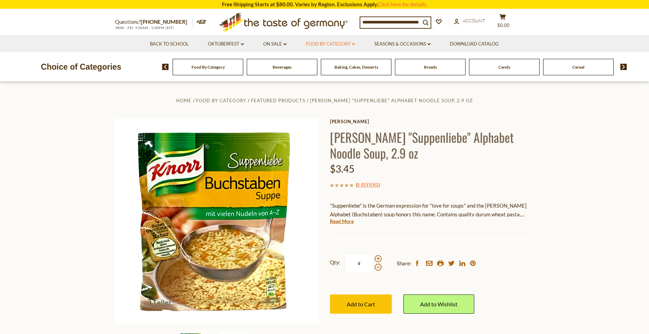
click at [337, 44] on link "Food By Category dropdown_arrow" at bounding box center [330, 44] width 49 height 8
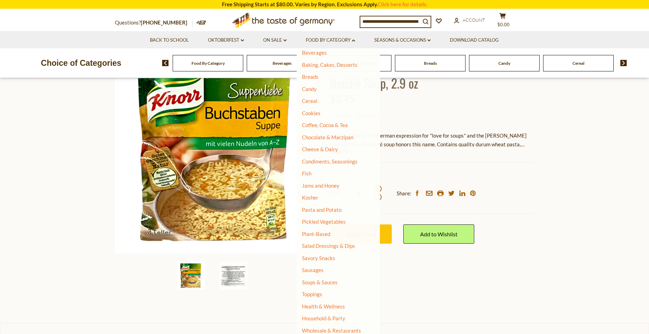
scroll to position [43, 0]
click at [322, 282] on link "Soups & Sauces" at bounding box center [320, 280] width 36 height 6
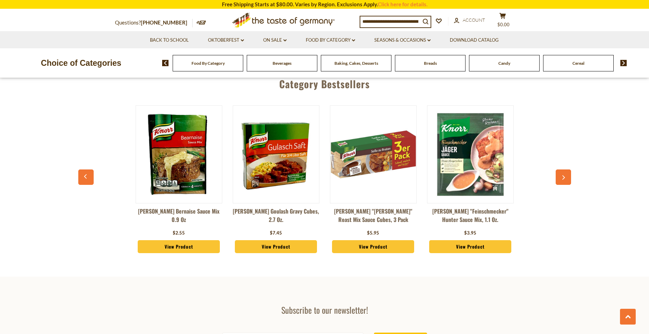
scroll to position [1713, 0]
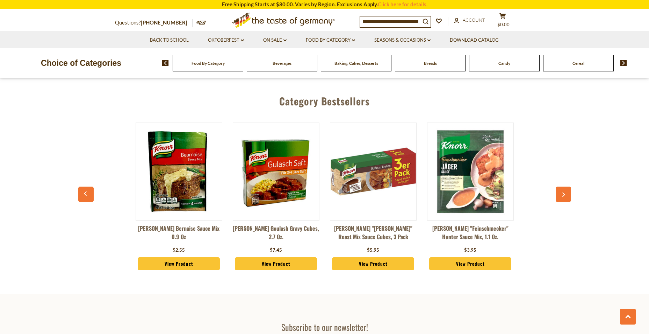
click at [566, 186] on button "button" at bounding box center [563, 193] width 15 height 15
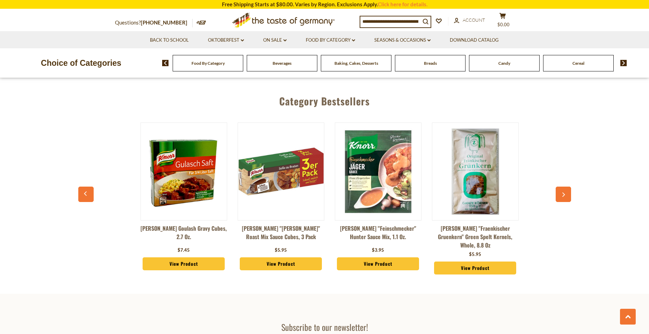
scroll to position [0, 97]
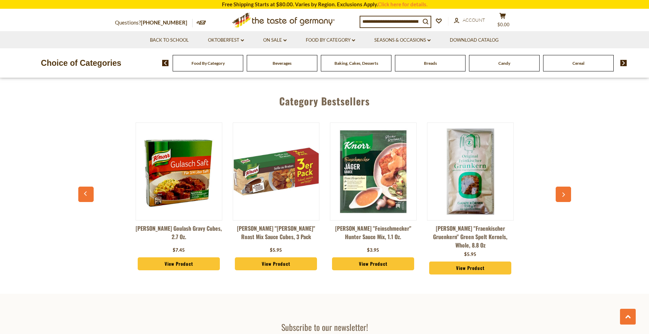
click at [566, 186] on button "button" at bounding box center [563, 193] width 15 height 15
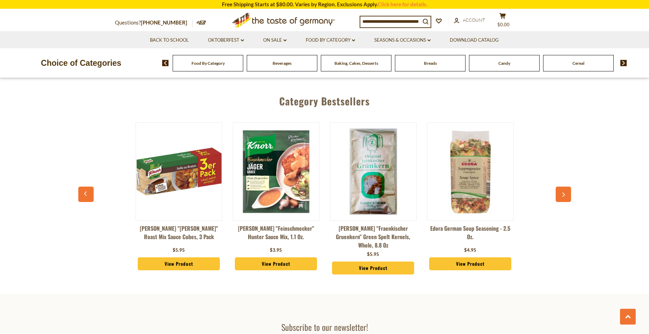
click at [566, 186] on button "button" at bounding box center [563, 193] width 15 height 15
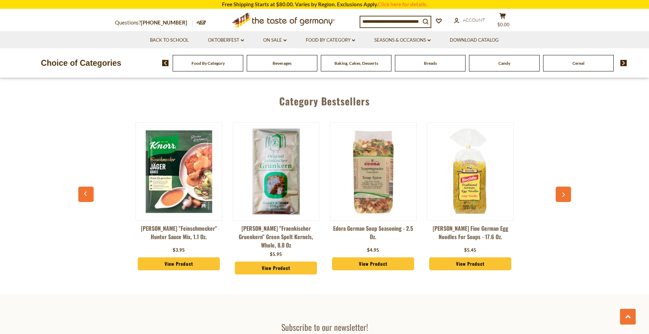
click at [566, 186] on button "button" at bounding box center [563, 193] width 15 height 15
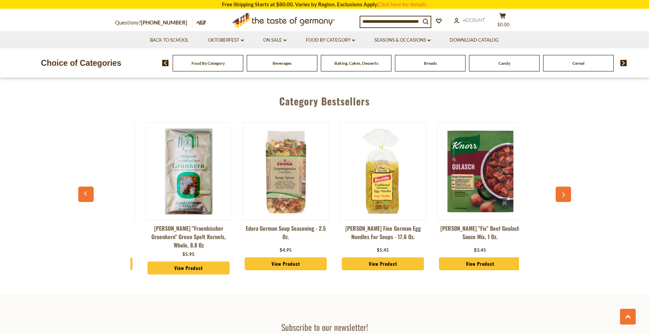
click at [566, 186] on button "button" at bounding box center [563, 193] width 15 height 15
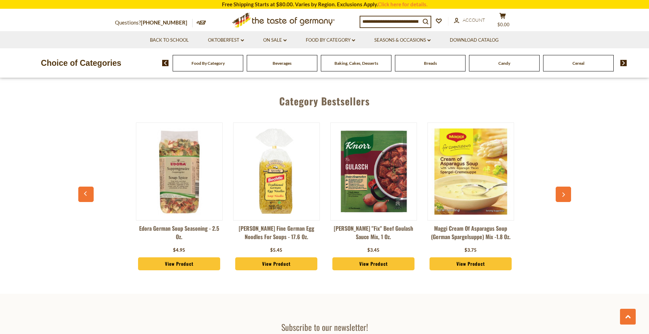
click at [566, 192] on icon "button" at bounding box center [563, 194] width 5 height 5
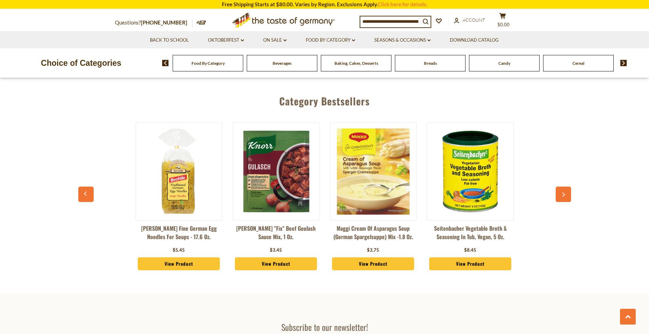
click at [565, 192] on icon "button" at bounding box center [563, 194] width 5 height 5
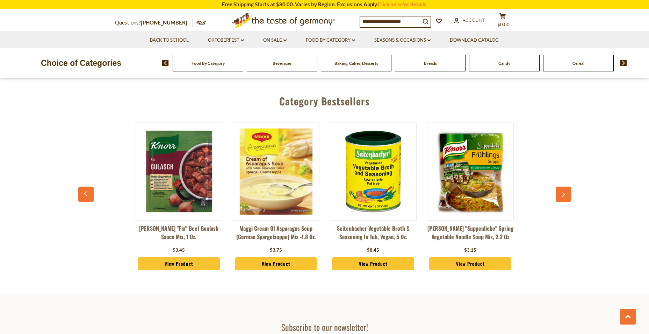
click at [565, 192] on icon "button" at bounding box center [563, 194] width 5 height 5
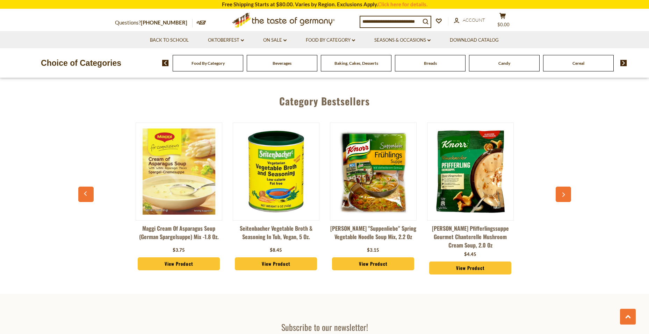
click at [565, 192] on icon "button" at bounding box center [563, 194] width 5 height 5
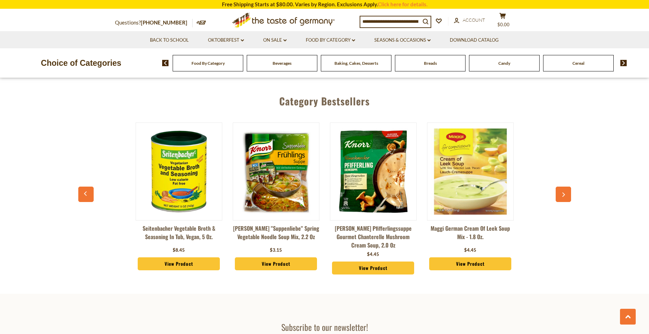
click at [565, 192] on icon "button" at bounding box center [563, 194] width 5 height 5
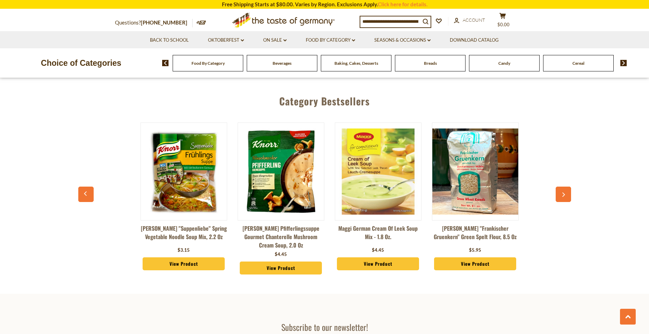
click at [565, 192] on icon "button" at bounding box center [563, 194] width 5 height 5
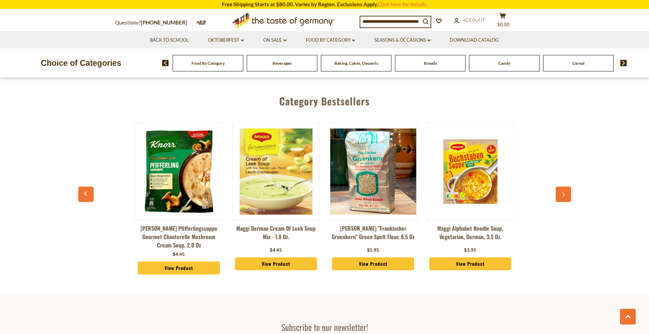
click at [565, 192] on icon "button" at bounding box center [563, 194] width 5 height 5
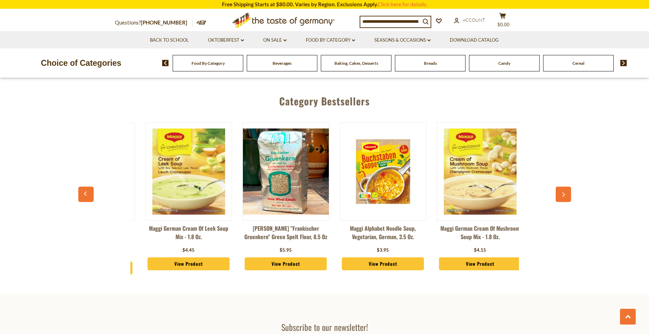
scroll to position [0, 1166]
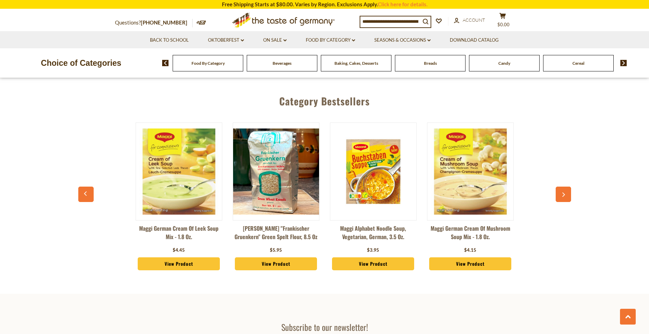
click at [565, 192] on icon "button" at bounding box center [563, 194] width 5 height 5
click at [564, 186] on button "button" at bounding box center [563, 193] width 15 height 15
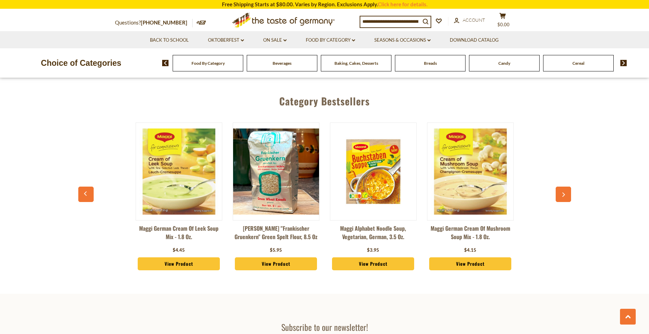
click at [564, 192] on icon "button" at bounding box center [563, 194] width 5 height 5
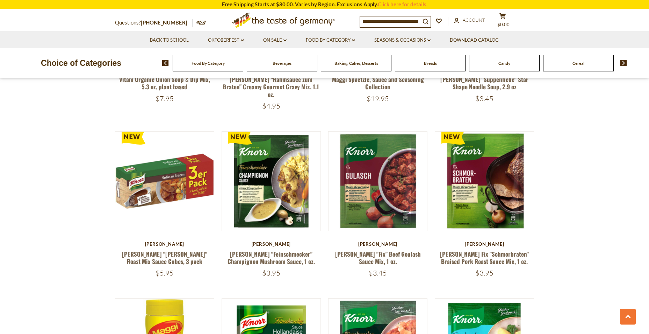
scroll to position [874, 0]
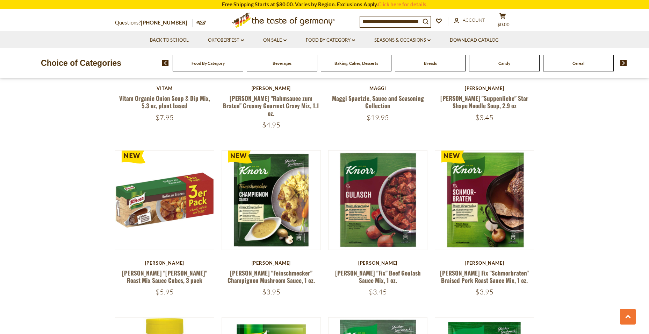
click at [369, 26] on input at bounding box center [390, 21] width 60 height 10
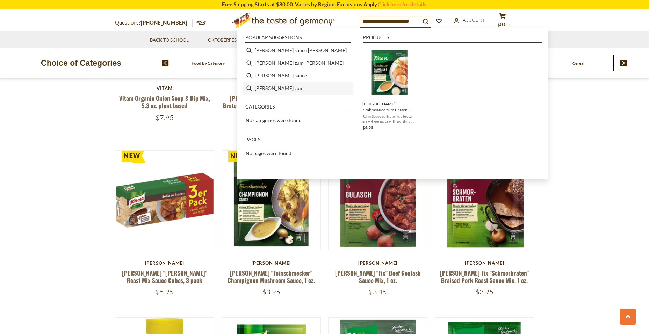
click at [265, 88] on li "knorr zum" at bounding box center [298, 88] width 111 height 13
type input "*********"
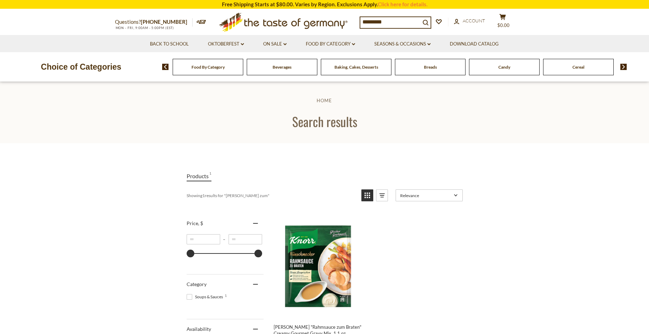
drag, startPoint x: 67, startPoint y: 39, endPoint x: 71, endPoint y: 36, distance: 4.5
click at [71, 36] on section "Back to School Oktoberfest dropdown_arrow All Oktoberfest Oktoberfest Foods Par…" at bounding box center [324, 43] width 649 height 17
click at [397, 23] on input "*********" at bounding box center [390, 22] width 60 height 10
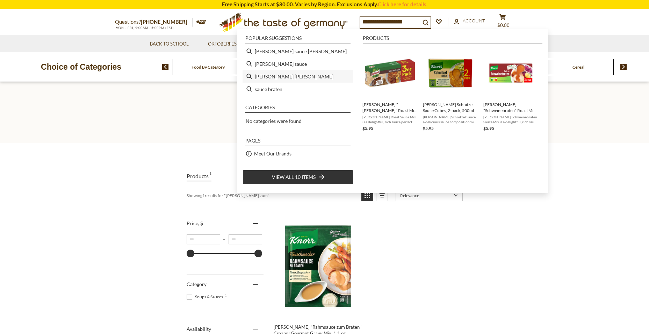
click at [264, 77] on li "knorr braten" at bounding box center [298, 76] width 111 height 13
type input "**********"
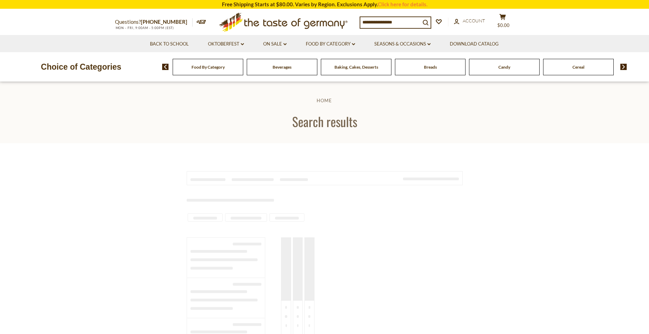
type input "**********"
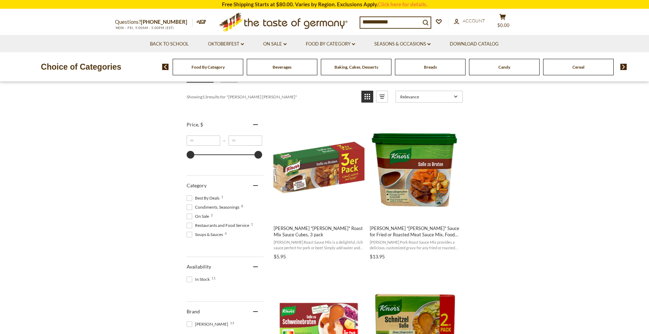
scroll to position [105, 0]
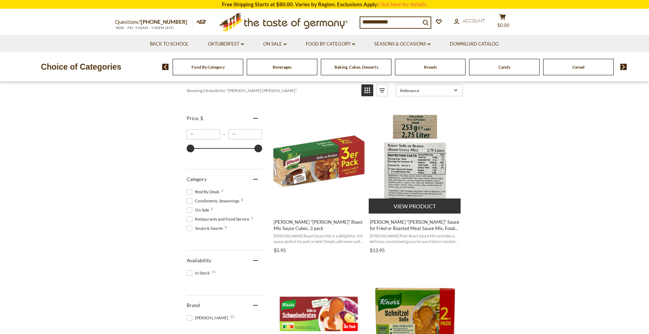
click at [407, 193] on img "Knorr" at bounding box center [415, 161] width 93 height 93
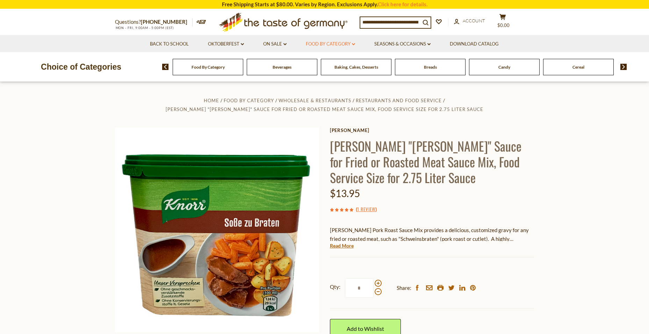
click at [320, 43] on link "Food By Category dropdown_arrow" at bounding box center [330, 44] width 49 height 8
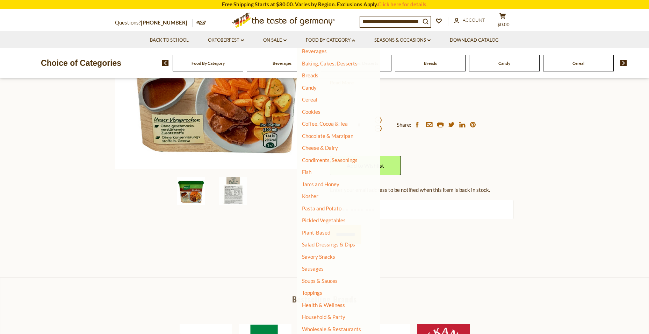
scroll to position [175, 0]
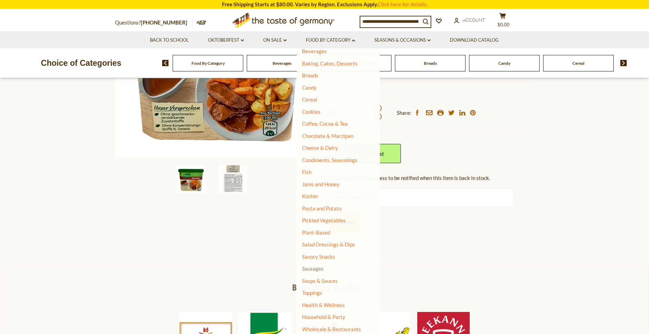
click at [314, 270] on link "Sausages" at bounding box center [313, 268] width 22 height 6
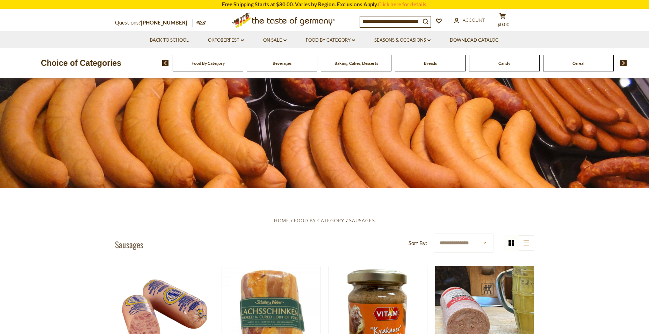
scroll to position [35, 0]
